Goal: Task Accomplishment & Management: Complete application form

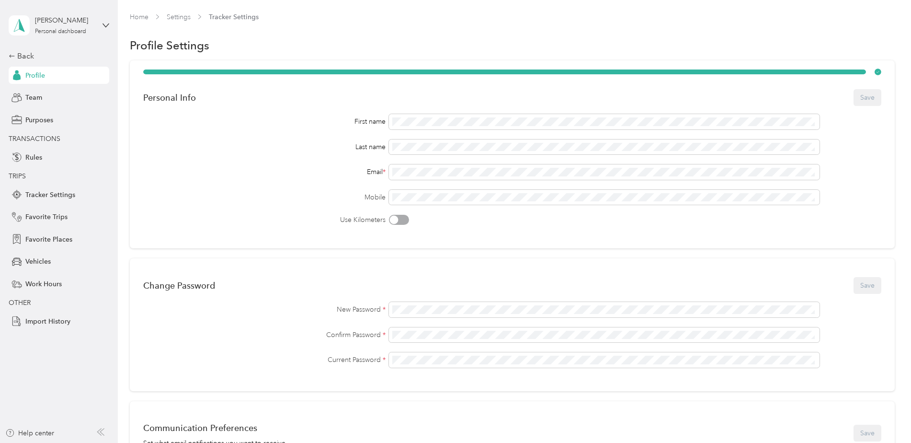
click at [48, 73] on div "Profile" at bounding box center [59, 75] width 101 height 17
click at [17, 54] on div "Back" at bounding box center [57, 55] width 96 height 11
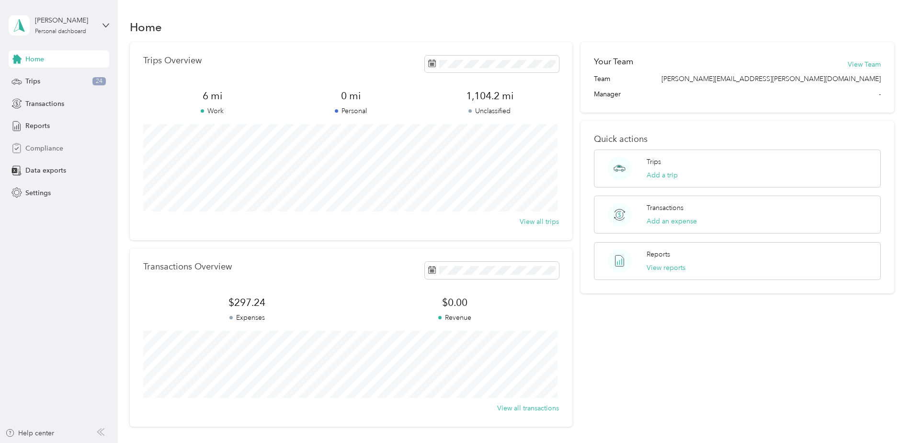
click at [55, 146] on span "Compliance" at bounding box center [44, 148] width 38 height 10
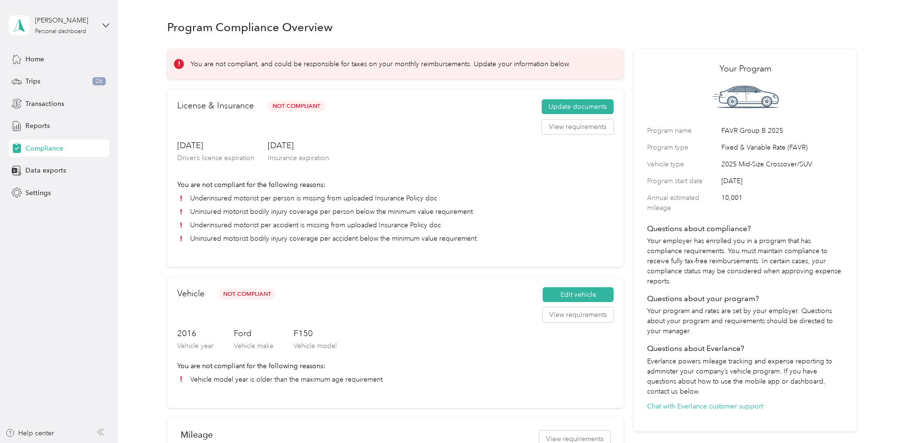
click at [574, 98] on div "License & Insurance Not Compliant Update documents View requirements [DATE] Dri…" at bounding box center [395, 178] width 457 height 178
click at [577, 107] on button "Update documents" at bounding box center [578, 106] width 72 height 15
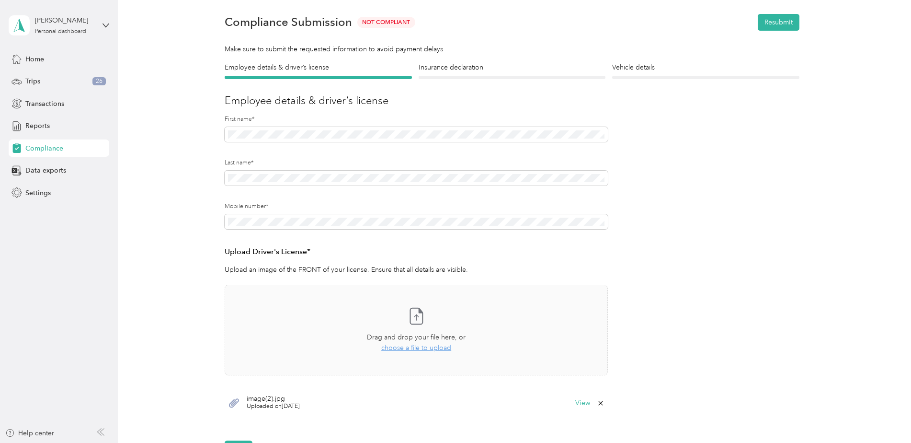
scroll to position [48, 0]
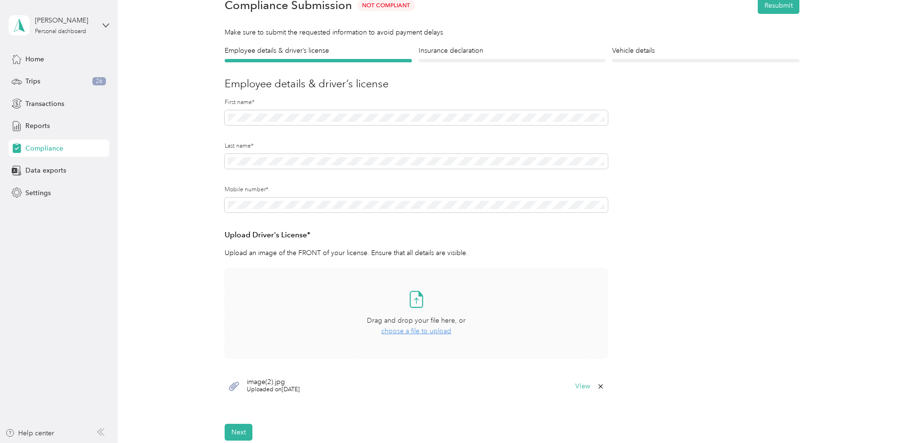
click at [427, 333] on span "choose a file to upload" at bounding box center [416, 331] width 70 height 8
click at [499, 63] on form "Employee details & driver’s license License Insurance declaration Insurance Veh…" at bounding box center [512, 243] width 575 height 395
click at [499, 52] on h4 "Insurance declaration" at bounding box center [512, 51] width 187 height 10
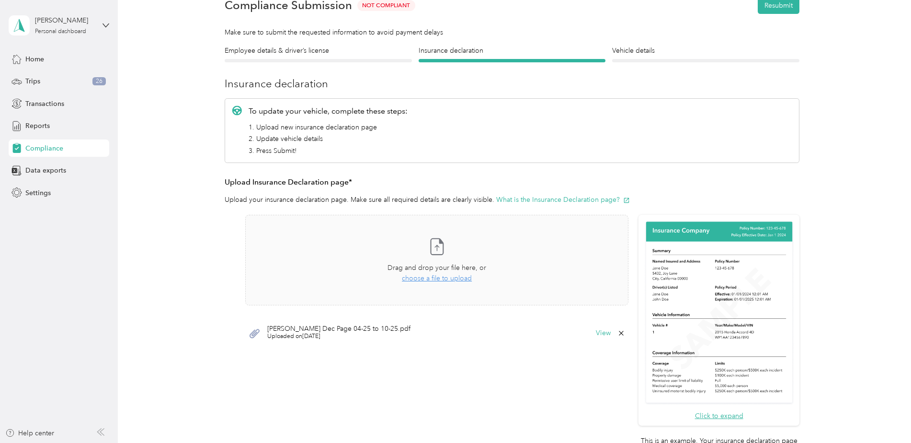
click at [619, 334] on icon at bounding box center [621, 333] width 4 height 4
click at [598, 343] on button "Yes" at bounding box center [596, 339] width 19 height 15
click at [441, 282] on div "Drag and drop your file here, or choose a file to upload" at bounding box center [437, 273] width 99 height 21
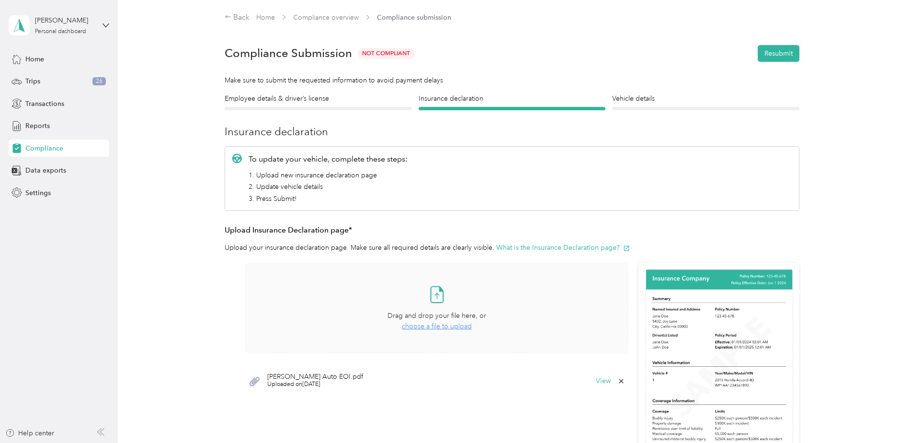
click at [679, 114] on form "Employee details & driver’s license License Insurance declaration Insurance Veh…" at bounding box center [512, 316] width 575 height 447
click at [679, 106] on div "Vehicle details Vehicle" at bounding box center [705, 101] width 187 height 17
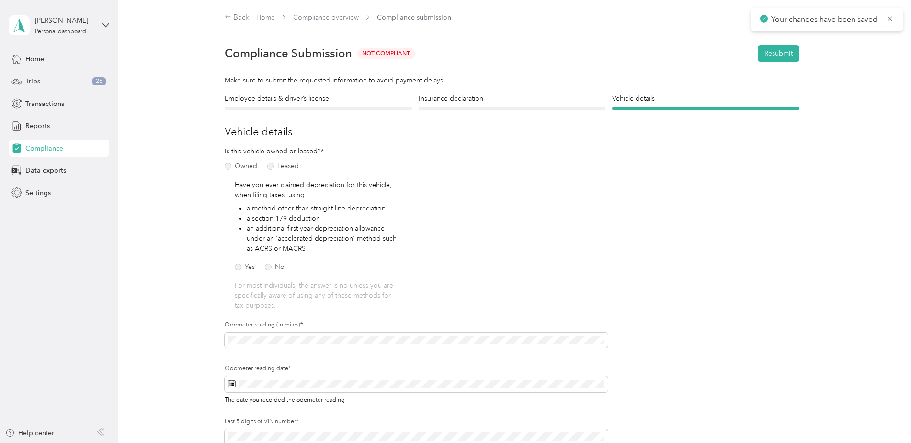
click at [312, 105] on div "Employee details & driver’s license License" at bounding box center [318, 101] width 187 height 17
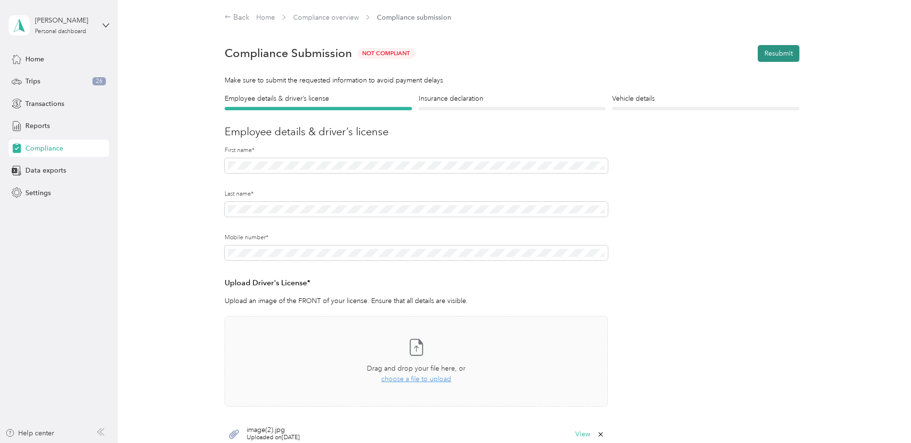
click at [773, 59] on button "Resubmit" at bounding box center [779, 53] width 42 height 17
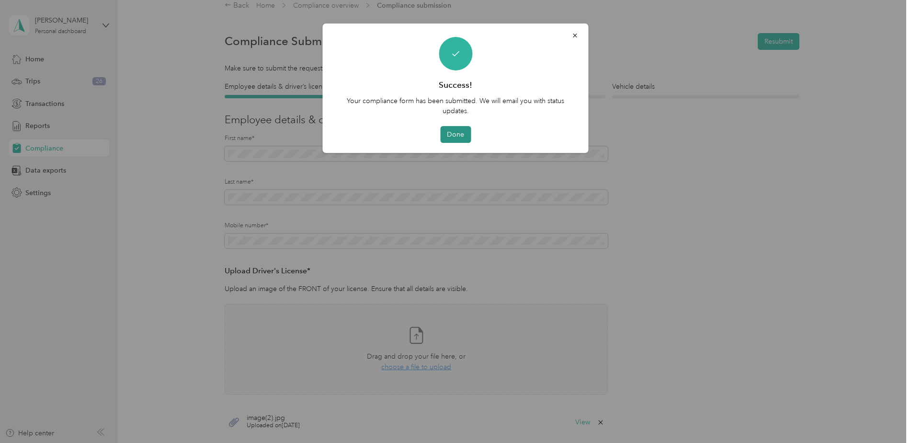
click at [456, 134] on button "Done" at bounding box center [455, 134] width 31 height 17
